Goal: Information Seeking & Learning: Learn about a topic

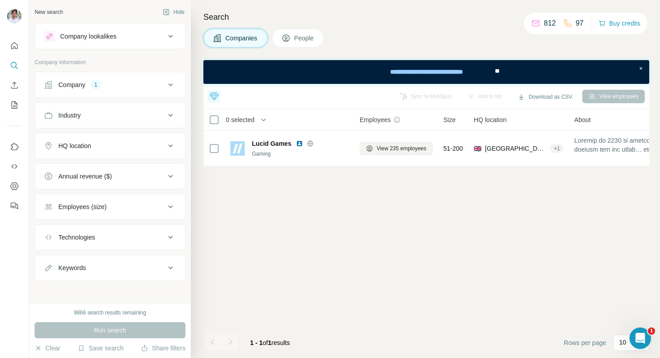
click at [110, 86] on div "Company 1" at bounding box center [104, 84] width 121 height 9
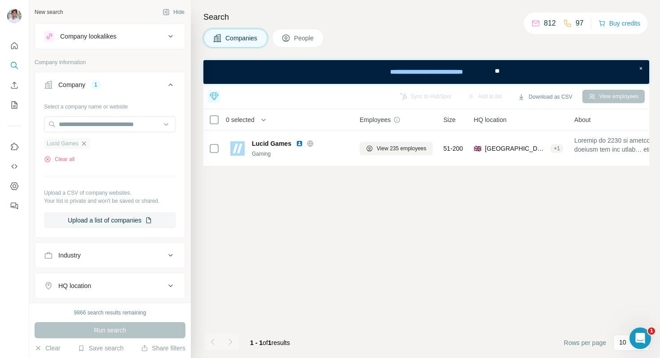
click at [83, 144] on icon "button" at bounding box center [83, 143] width 7 height 7
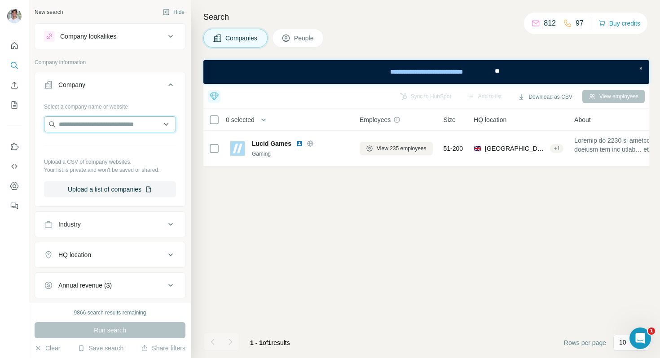
click at [106, 127] on input "text" at bounding box center [110, 124] width 132 height 16
paste input "**********"
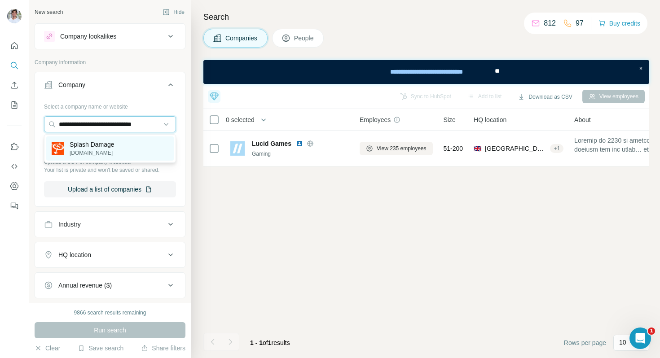
type input "**********"
click at [105, 148] on p "Splash Damage" at bounding box center [92, 144] width 45 height 9
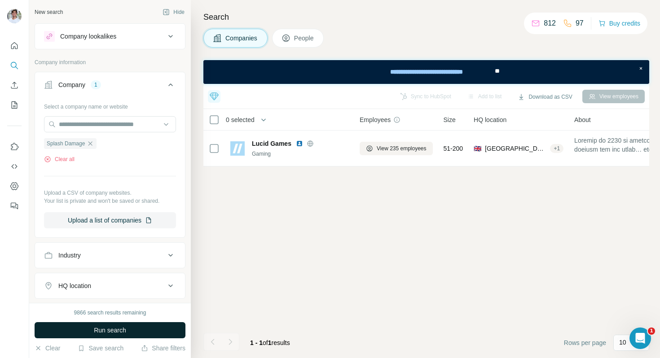
click at [105, 331] on span "Run search" at bounding box center [110, 330] width 32 height 9
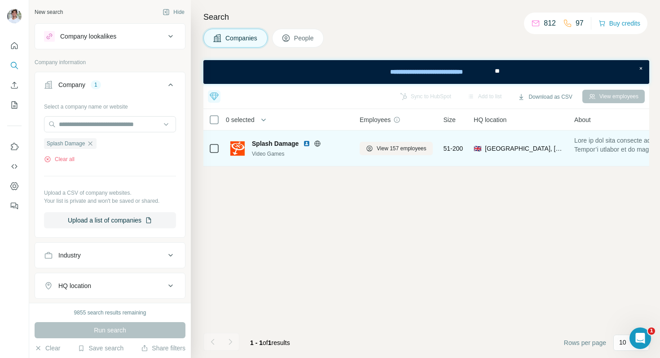
click at [306, 144] on img at bounding box center [306, 143] width 7 height 7
click at [405, 145] on span "View 157 employees" at bounding box center [402, 149] width 50 height 8
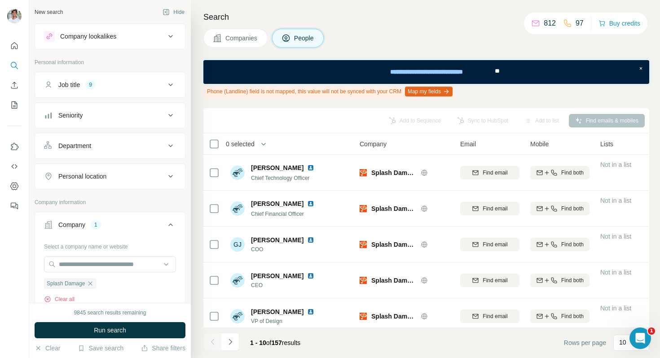
click at [140, 322] on div "9845 search results remaining Run search Clear Save search Share filters" at bounding box center [110, 330] width 162 height 55
click at [140, 328] on button "Run search" at bounding box center [110, 331] width 151 height 16
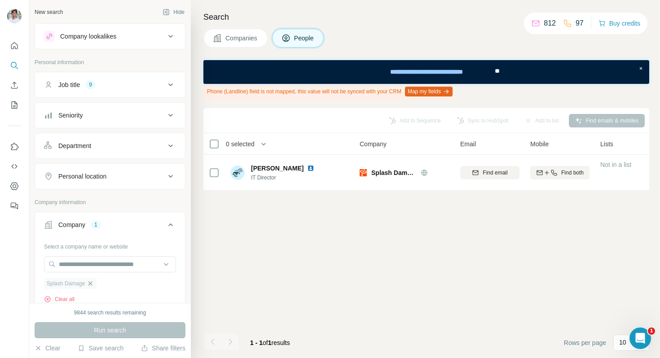
click at [94, 283] on icon "button" at bounding box center [90, 283] width 7 height 7
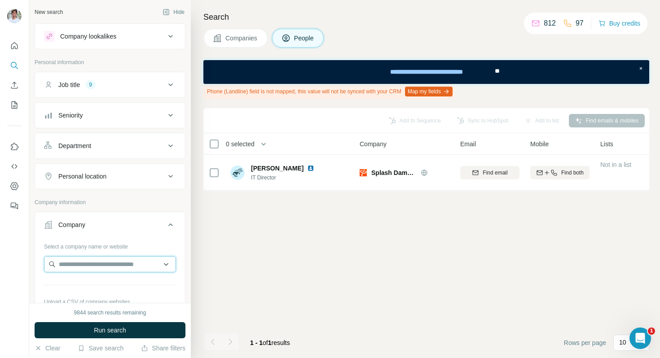
click at [106, 266] on input "text" at bounding box center [110, 265] width 132 height 16
paste input "**********"
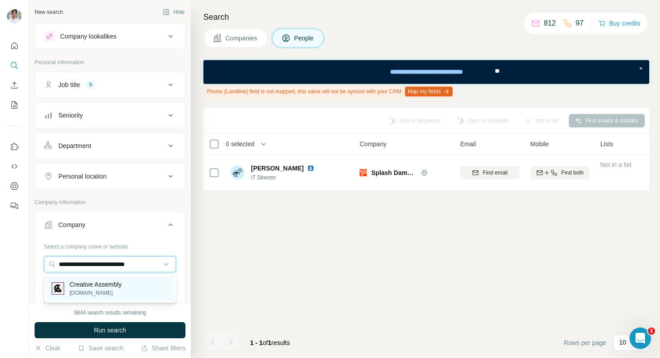
type input "**********"
click at [108, 282] on p "Creative Assembly" at bounding box center [96, 284] width 52 height 9
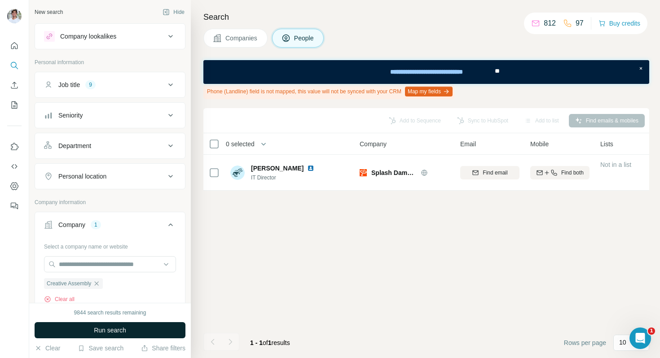
click at [108, 333] on span "Run search" at bounding box center [110, 330] width 32 height 9
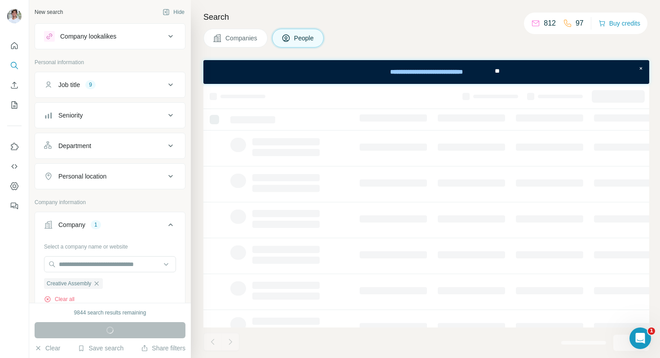
click at [248, 41] on span "Companies" at bounding box center [242, 38] width 33 height 9
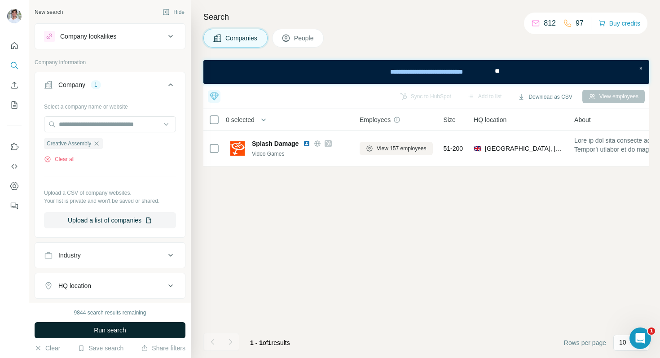
click at [126, 338] on button "Run search" at bounding box center [110, 331] width 151 height 16
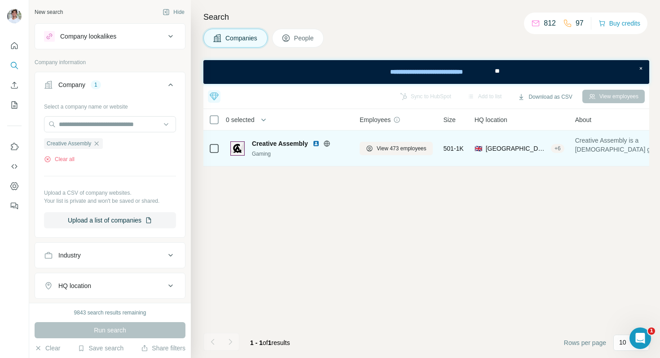
click at [315, 141] on img at bounding box center [316, 143] width 7 height 7
click at [376, 150] on button "View 473 employees" at bounding box center [396, 148] width 73 height 13
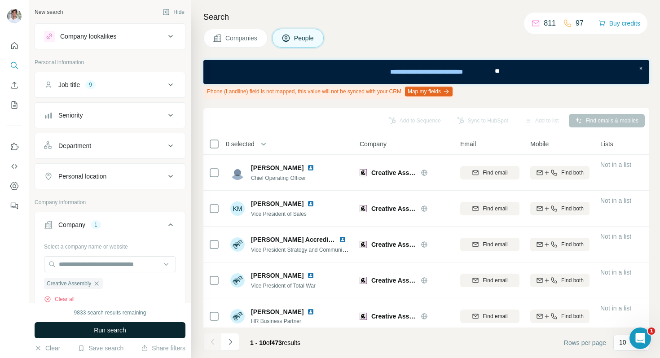
click at [119, 323] on button "Run search" at bounding box center [110, 331] width 151 height 16
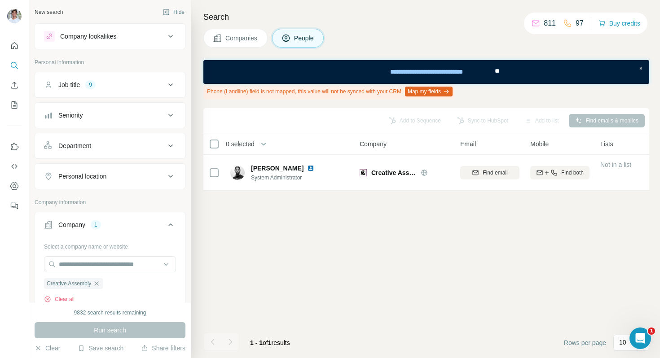
click at [222, 32] on button "Companies" at bounding box center [235, 38] width 64 height 19
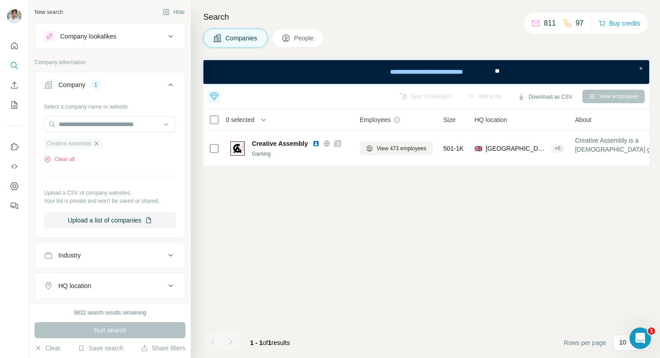
click at [100, 143] on icon "button" at bounding box center [96, 143] width 7 height 7
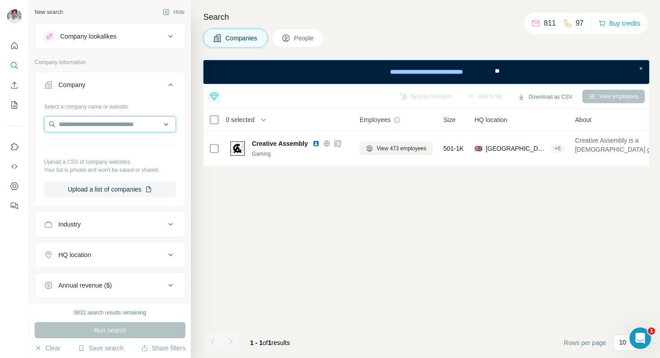
click at [123, 119] on input "text" at bounding box center [110, 124] width 132 height 16
paste input "**********"
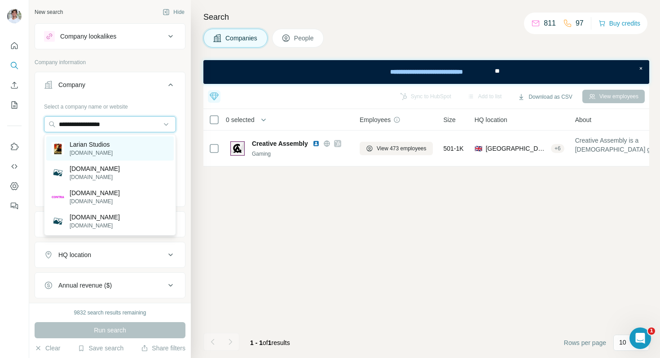
type input "**********"
click at [117, 141] on div "Larian Studios larian.com" at bounding box center [110, 149] width 128 height 24
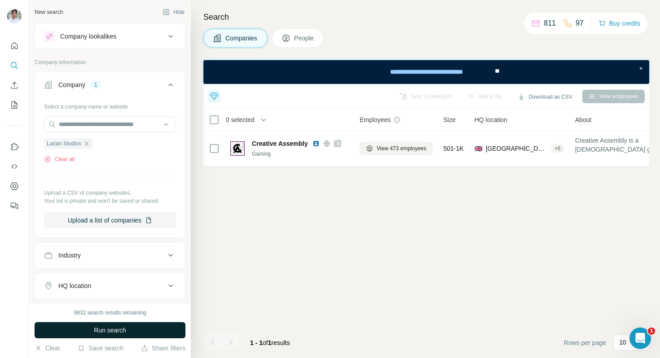
click at [124, 324] on button "Run search" at bounding box center [110, 331] width 151 height 16
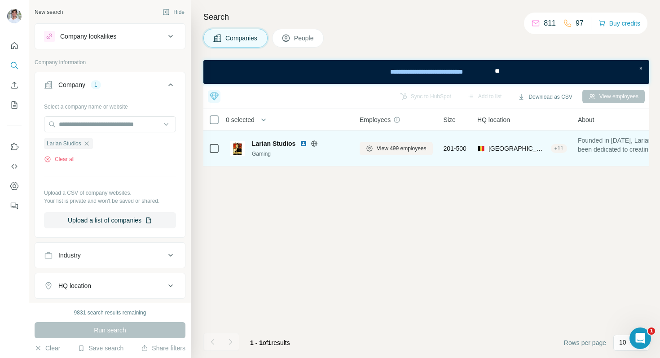
click at [302, 144] on img at bounding box center [303, 143] width 7 height 7
click at [402, 149] on span "View 499 employees" at bounding box center [402, 149] width 50 height 8
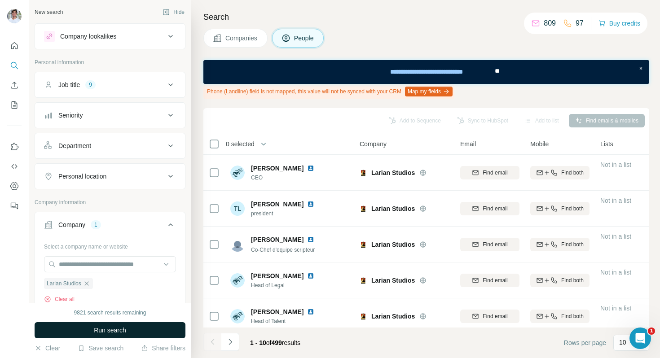
click at [149, 323] on button "Run search" at bounding box center [110, 331] width 151 height 16
